Goal: Transaction & Acquisition: Purchase product/service

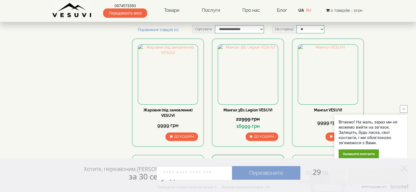
scroll to position [191, 0]
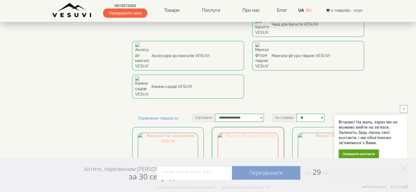
click at [255, 133] on img at bounding box center [248, 163] width 60 height 60
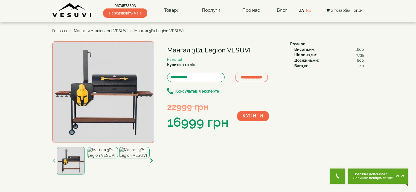
click at [136, 111] on img at bounding box center [103, 92] width 102 height 102
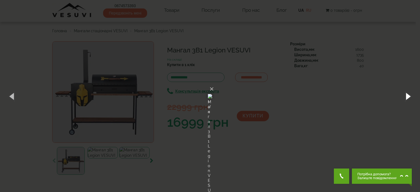
click at [403, 96] on button "button" at bounding box center [407, 96] width 25 height 30
click at [406, 96] on button "button" at bounding box center [407, 96] width 25 height 30
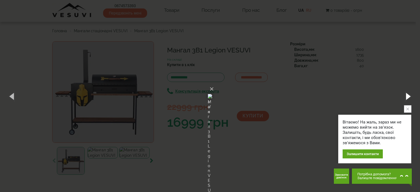
click at [406, 96] on button "button" at bounding box center [407, 96] width 25 height 30
click at [214, 83] on button "×" at bounding box center [211, 89] width 4 height 12
